Goal: Task Accomplishment & Management: Complete application form

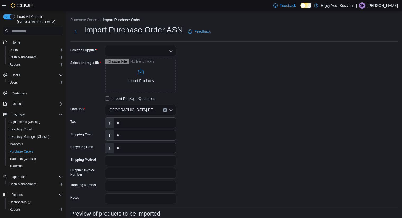
click at [148, 47] on div at bounding box center [140, 51] width 71 height 11
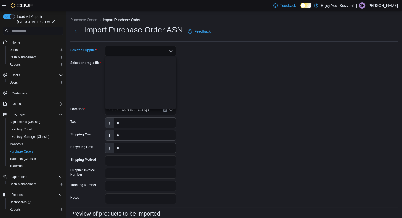
scroll to position [144, 0]
click at [133, 100] on span "OCS" at bounding box center [144, 100] width 58 height 5
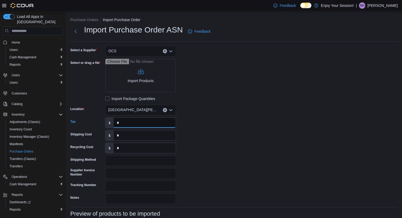
click at [123, 125] on input "*" at bounding box center [145, 123] width 62 height 10
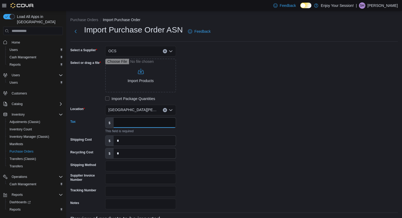
paste input "*******"
click at [123, 122] on input "*******" at bounding box center [145, 123] width 62 height 10
click at [120, 122] on input "*******" at bounding box center [145, 123] width 62 height 10
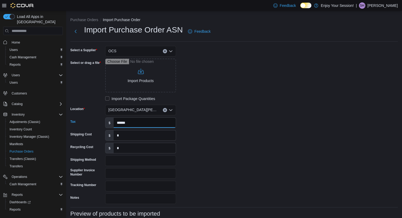
scroll to position [48, 0]
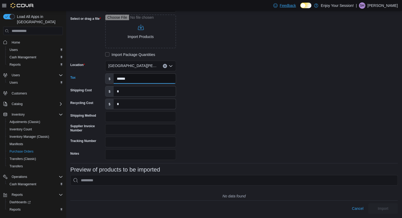
type input "******"
click at [113, 125] on input "Supplier Invoice Number" at bounding box center [140, 129] width 71 height 11
paste input "**********"
type input "**********"
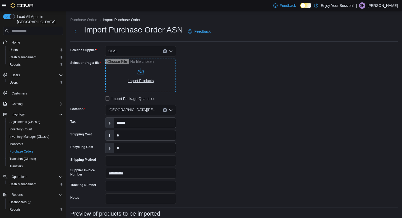
click at [143, 72] on input "Select or drag a file" at bounding box center [140, 76] width 71 height 34
type input "**********"
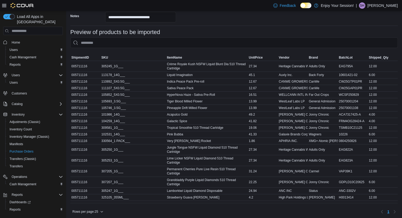
scroll to position [196, 0]
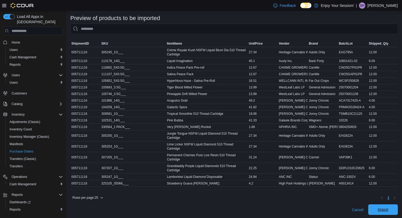
click at [391, 205] on span "Import" at bounding box center [382, 209] width 23 height 11
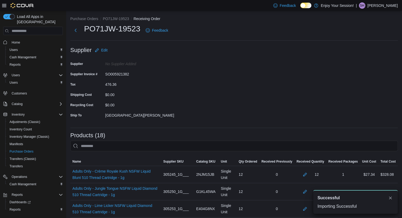
scroll to position [2, 0]
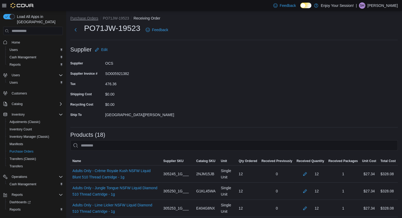
click at [92, 18] on button "Purchase Orders" at bounding box center [84, 18] width 28 height 4
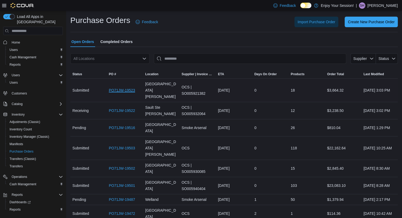
click at [118, 88] on link "PO71JW-19523" at bounding box center [122, 90] width 26 height 6
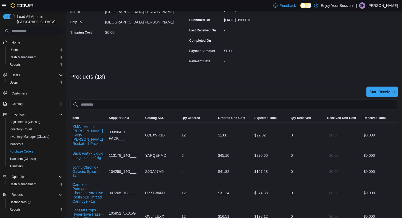
scroll to position [85, 0]
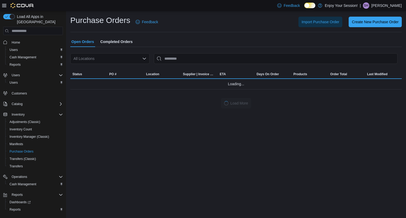
click at [111, 43] on span "Completed Orders" at bounding box center [116, 41] width 32 height 11
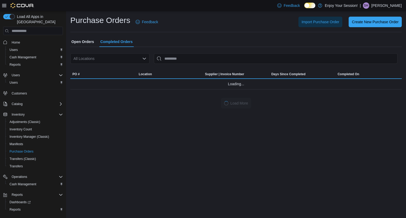
click at [85, 43] on span "Open Orders" at bounding box center [82, 41] width 23 height 11
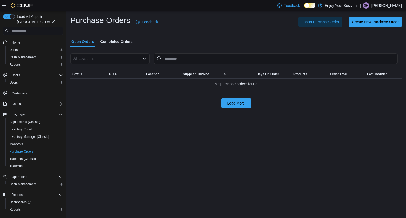
click at [85, 43] on span "Open Orders" at bounding box center [82, 41] width 23 height 11
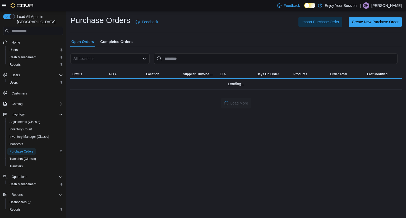
click at [16, 149] on span "Purchase Orders" at bounding box center [22, 151] width 24 height 4
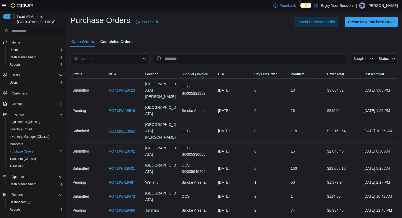
click at [119, 128] on link "PO71JW-19503" at bounding box center [122, 131] width 26 height 6
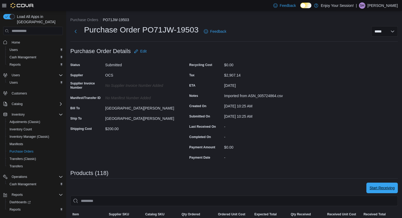
click at [390, 192] on span "Start Receiving" at bounding box center [381, 188] width 25 height 11
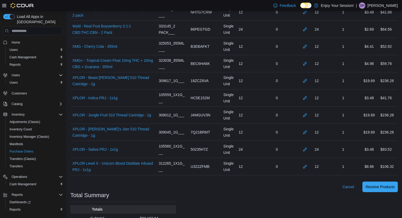
scroll to position [2052, 0]
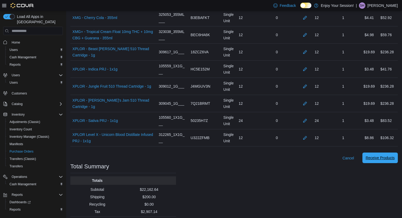
click at [391, 155] on span "Receive Products" at bounding box center [379, 157] width 29 height 5
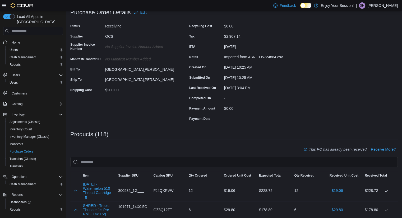
scroll to position [18, 0]
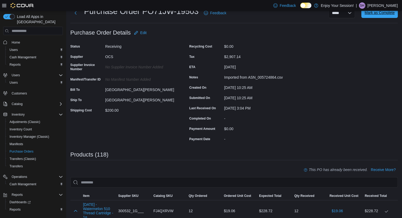
click at [370, 17] on span "Mark as Complete" at bounding box center [379, 12] width 30 height 11
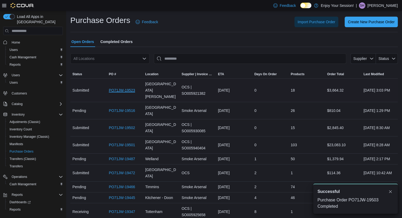
click at [128, 87] on link "PO71JW-19523" at bounding box center [122, 90] width 26 height 6
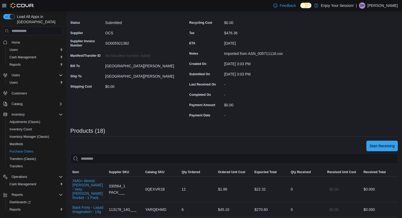
scroll to position [43, 0]
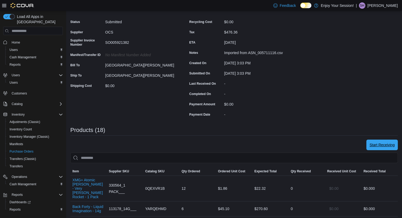
click at [387, 144] on span "Start Receiving" at bounding box center [381, 144] width 25 height 5
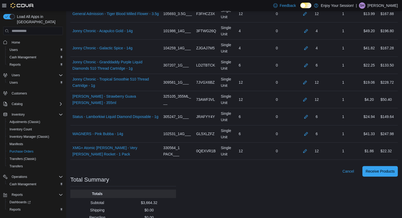
scroll to position [341, 0]
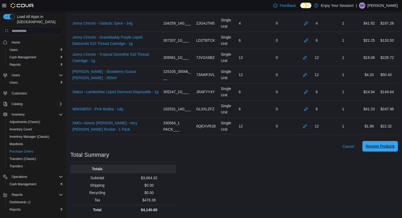
click at [390, 148] on span "Receive Products" at bounding box center [379, 146] width 29 height 5
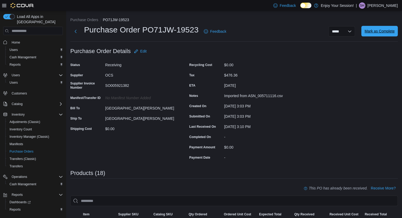
click at [380, 34] on span "Mark as Complete" at bounding box center [379, 31] width 30 height 11
